Goal: Task Accomplishment & Management: Use online tool/utility

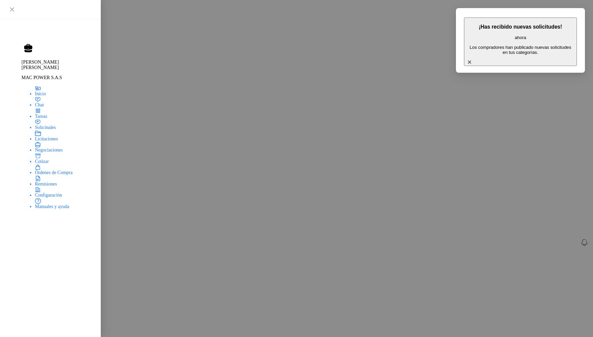
click at [529, 124] on button "POP SOPORTE PARA CELULAR.docx" at bounding box center [515, 123] width 85 height 7
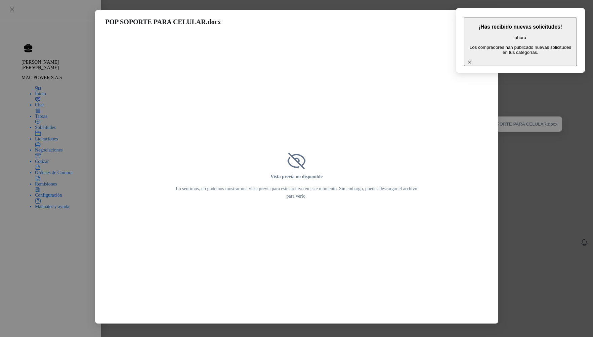
drag, startPoint x: 386, startPoint y: 82, endPoint x: 426, endPoint y: 54, distance: 48.9
click at [394, 77] on div "Vista previa no disponible Lo sentimos, no podemos mostrar una vista previa par…" at bounding box center [296, 178] width 403 height 289
click at [467, 22] on button "Descargar" at bounding box center [483, 22] width 32 height 6
click at [546, 75] on div "POP SOPORTE PARA CELULAR.docx Descargar Vista previa no disponible Lo sentimos,…" at bounding box center [296, 168] width 593 height 337
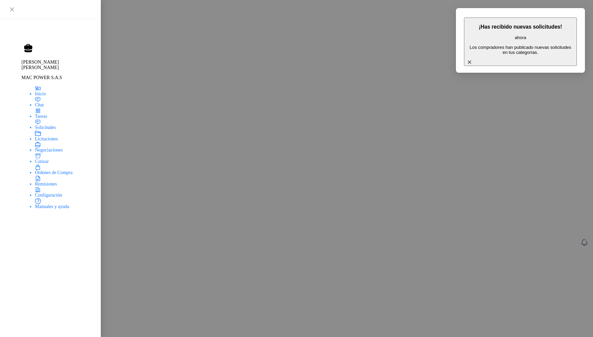
drag, startPoint x: 201, startPoint y: 77, endPoint x: 337, endPoint y: 78, distance: 136.5
copy p "MODULO MEMORIA RAM 16GB DDR4 2666 MHZ"
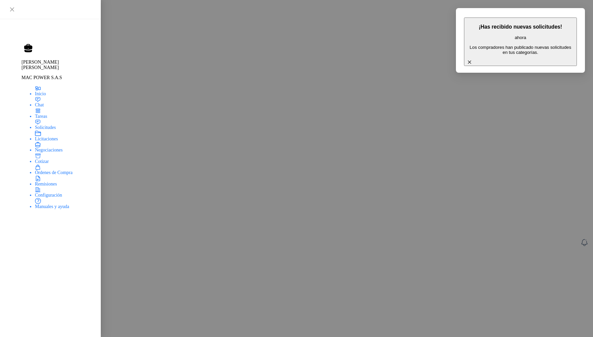
drag, startPoint x: 200, startPoint y: 77, endPoint x: 309, endPoint y: 78, distance: 108.9
copy p "CAMARA WEB GENIUS FACECAM 1000X"
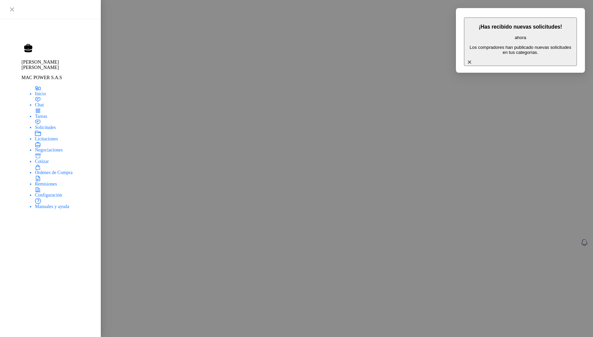
drag, startPoint x: 198, startPoint y: 75, endPoint x: 297, endPoint y: 82, distance: 98.4
copy p "PARLANTES LOGITECH Z200 3.5"
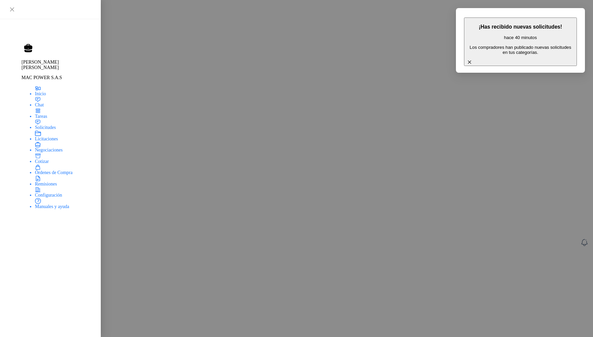
paste input "**********"
type input "**********"
drag, startPoint x: 233, startPoint y: 181, endPoint x: 422, endPoint y: 142, distance: 192.9
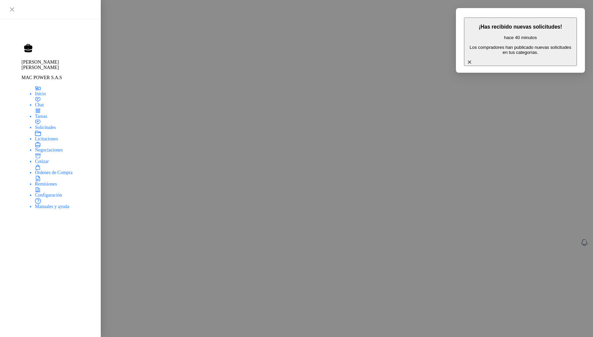
paste textarea "**********"
type textarea "**********"
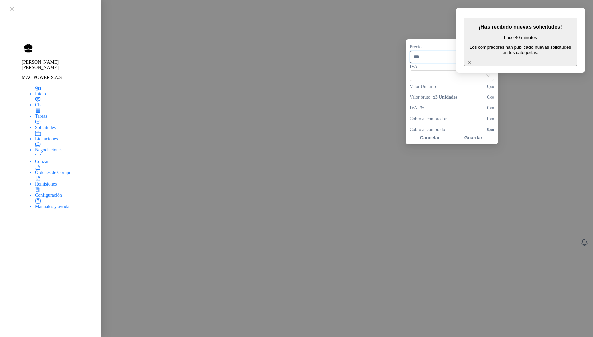
click at [429, 51] on input "***" at bounding box center [437, 56] width 54 height 11
type input "*********"
click at [479, 44] on div "¡Has recibido nuevas solicitudes! hace 40 minutos Los compradores han publicado…" at bounding box center [520, 40] width 129 height 65
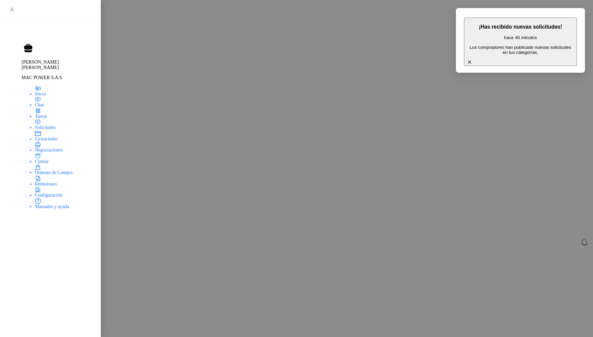
click at [473, 59] on icon "button" at bounding box center [470, 62] width 6 height 6
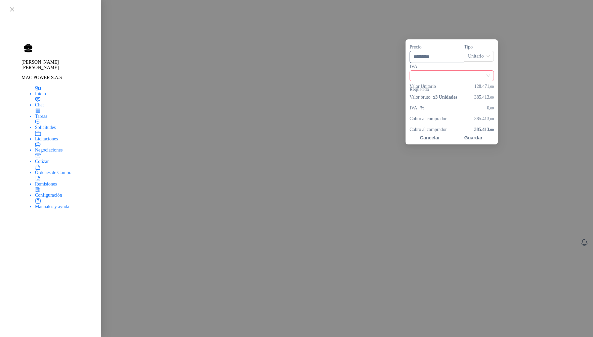
click at [490, 71] on input "search" at bounding box center [452, 76] width 76 height 10
click at [516, 60] on div "19%" at bounding box center [515, 57] width 12 height 7
click at [494, 135] on button "Guardar" at bounding box center [473, 137] width 41 height 5
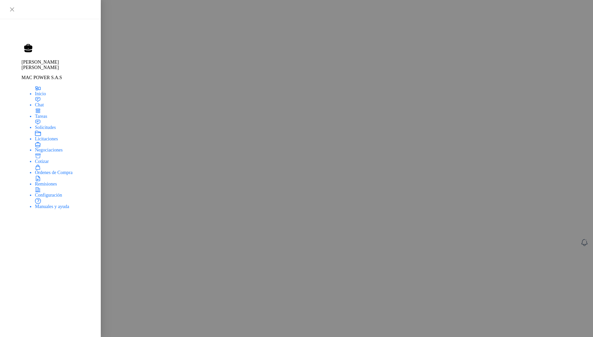
type input "*"
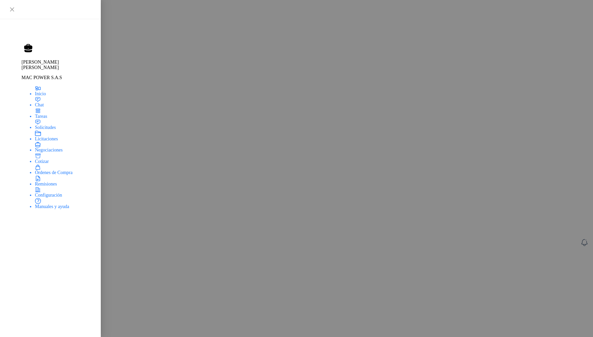
drag, startPoint x: 199, startPoint y: 75, endPoint x: 335, endPoint y: 74, distance: 135.5
copy p "CONVERTIDOR HDMI XUE A-TYPE A VGA AG6200"
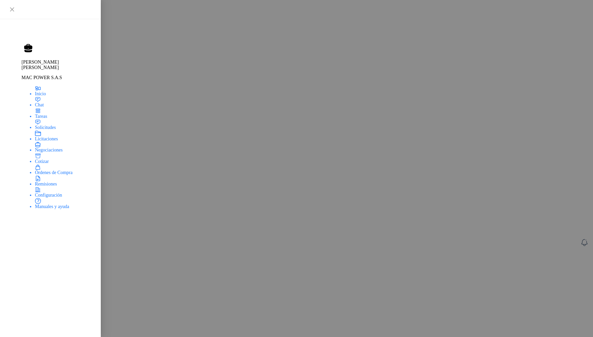
drag, startPoint x: 388, startPoint y: 164, endPoint x: 372, endPoint y: 150, distance: 21.6
drag, startPoint x: 132, startPoint y: 301, endPoint x: 135, endPoint y: 296, distance: 5.7
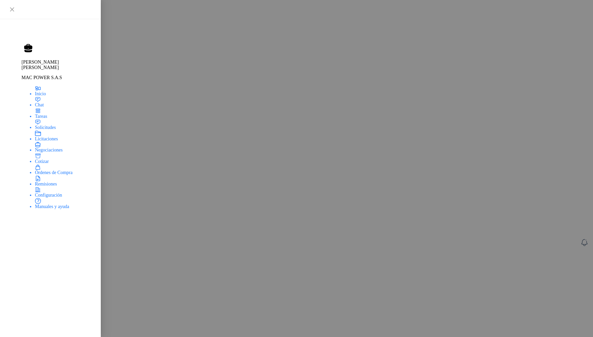
drag, startPoint x: 281, startPoint y: 170, endPoint x: 289, endPoint y: 149, distance: 23.3
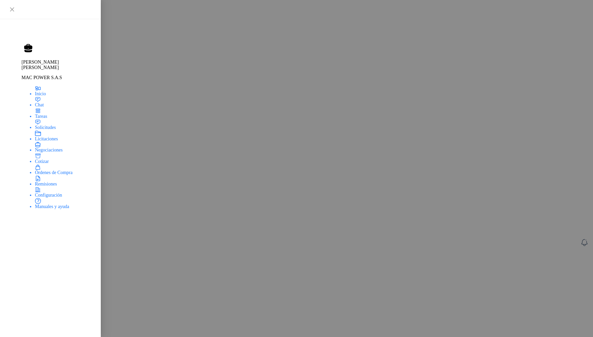
drag, startPoint x: 139, startPoint y: 172, endPoint x: 138, endPoint y: 153, distance: 19.2
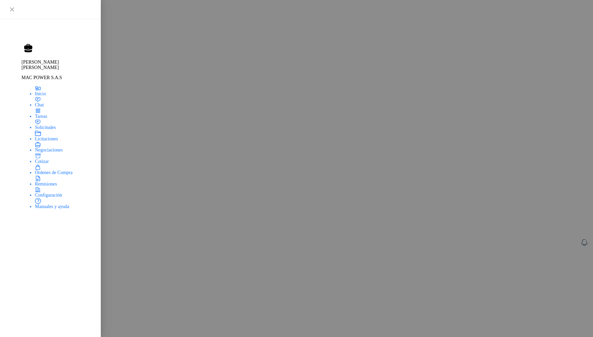
scroll to position [55, 0]
drag, startPoint x: 287, startPoint y: 76, endPoint x: 300, endPoint y: 76, distance: 12.8
drag, startPoint x: 303, startPoint y: 77, endPoint x: 197, endPoint y: 76, distance: 105.6
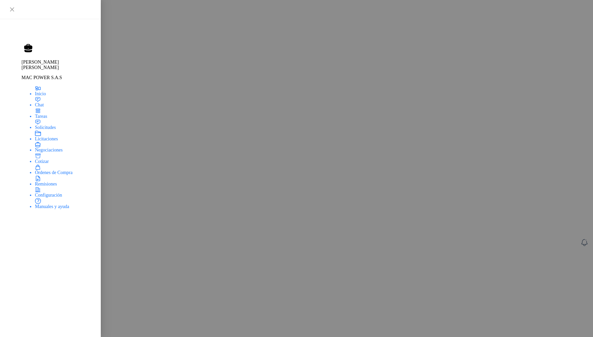
copy p "CAMARA WEB GENIUS FACECAM 1000X"
